Goal: Information Seeking & Learning: Learn about a topic

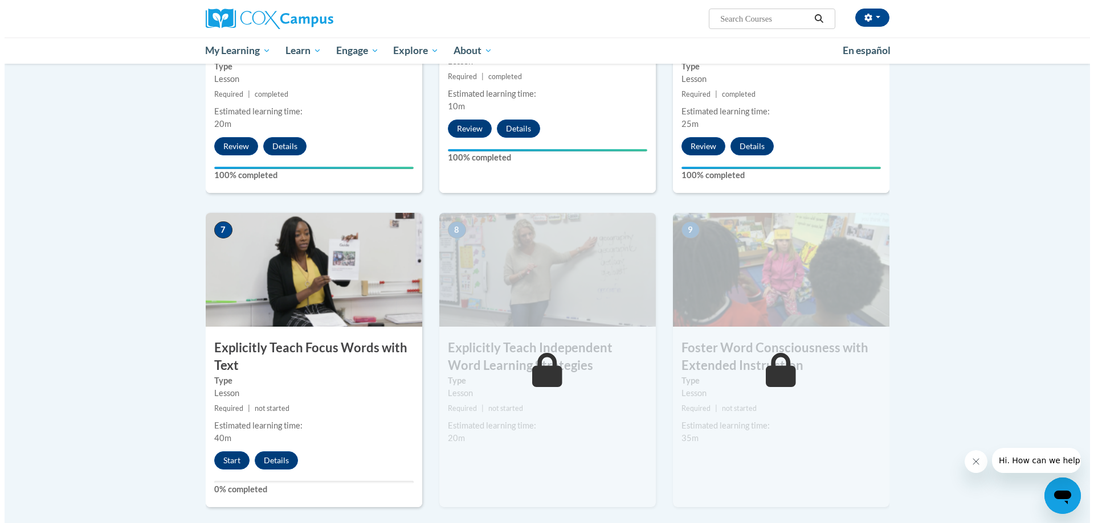
scroll to position [714, 0]
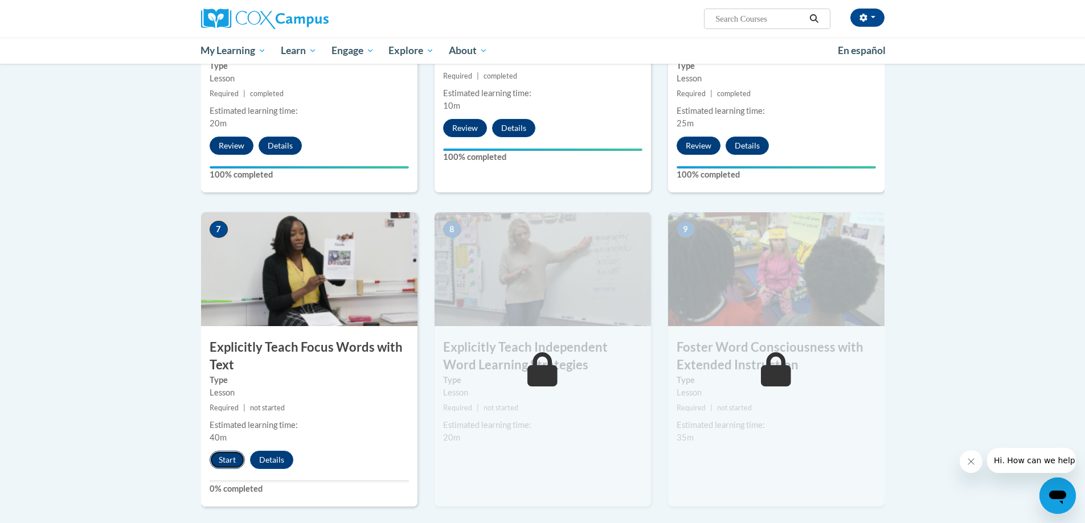
click at [231, 455] on button "Start" at bounding box center [227, 460] width 35 height 18
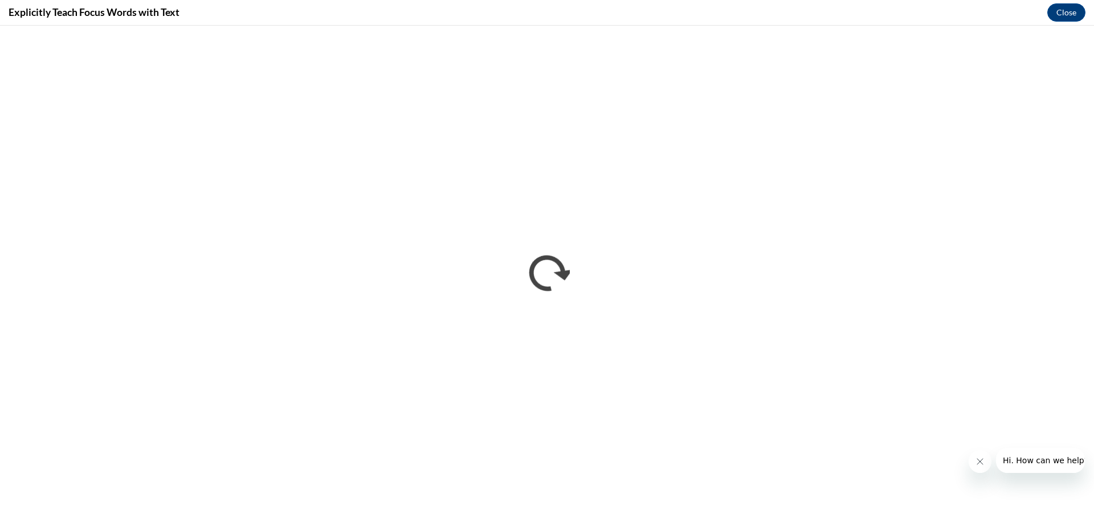
scroll to position [0, 0]
